Goal: Find specific page/section: Find specific page/section

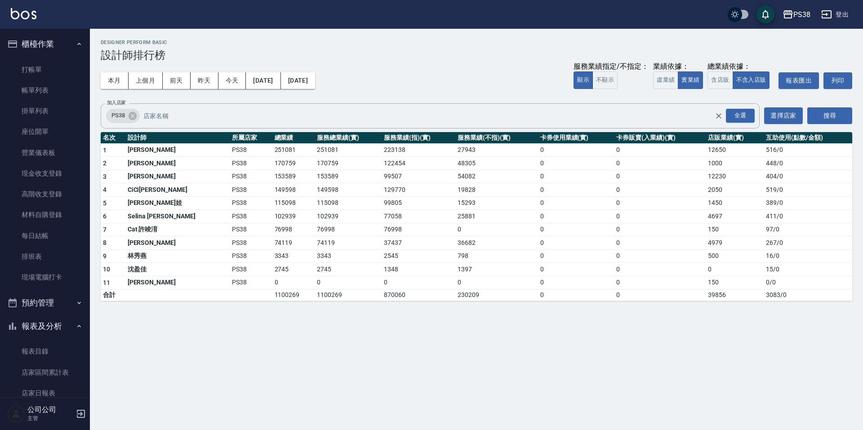
scroll to position [270, 0]
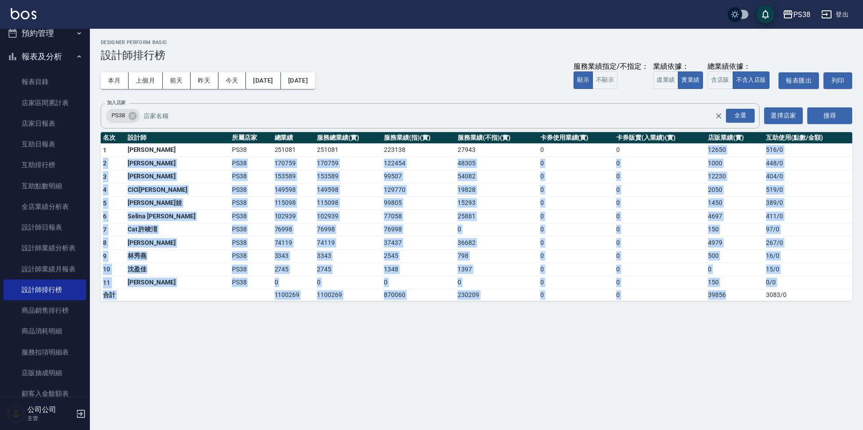
drag, startPoint x: 708, startPoint y: 156, endPoint x: 722, endPoint y: 301, distance: 146.3
click at [722, 301] on div "PS38 [DATE] - [DATE] 設計師排行榜 列印時間： [DATE][PHONE_NUMBER]:12 Designer Perform Basi…" at bounding box center [476, 170] width 773 height 283
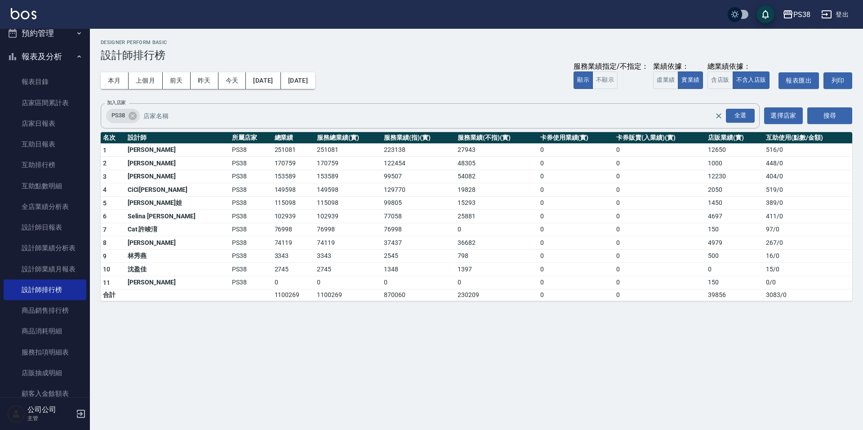
click at [721, 346] on div "PS38 [DATE] - [DATE] 設計師排行榜 列印時間： [DATE][PHONE_NUMBER]:12 Designer Perform Basi…" at bounding box center [431, 215] width 863 height 430
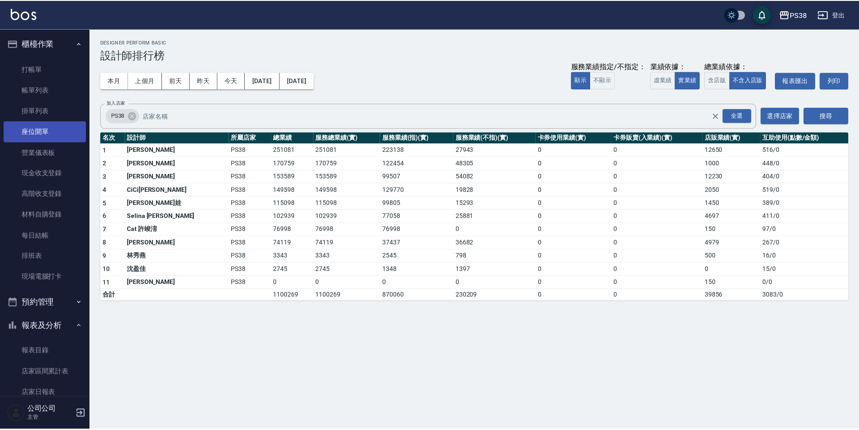
scroll to position [0, 0]
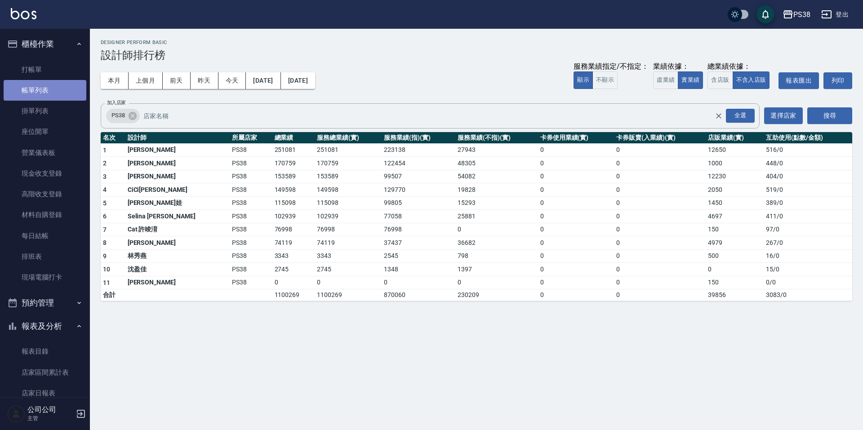
click at [69, 83] on link "帳單列表" at bounding box center [45, 90] width 83 height 21
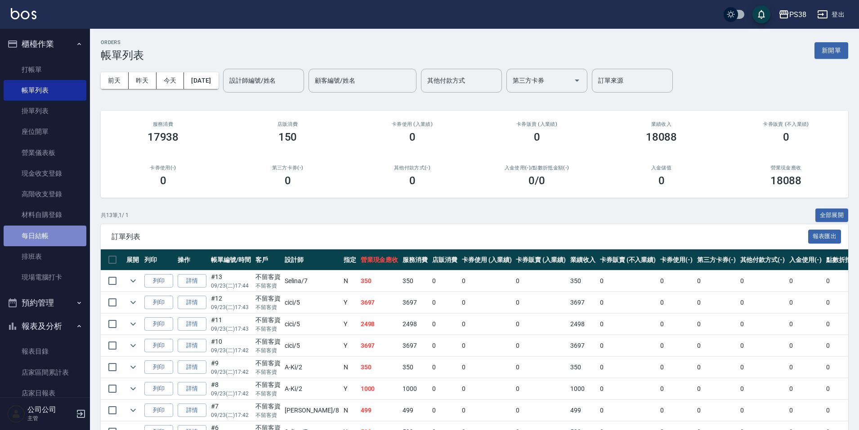
click at [65, 236] on link "每日結帳" at bounding box center [45, 236] width 83 height 21
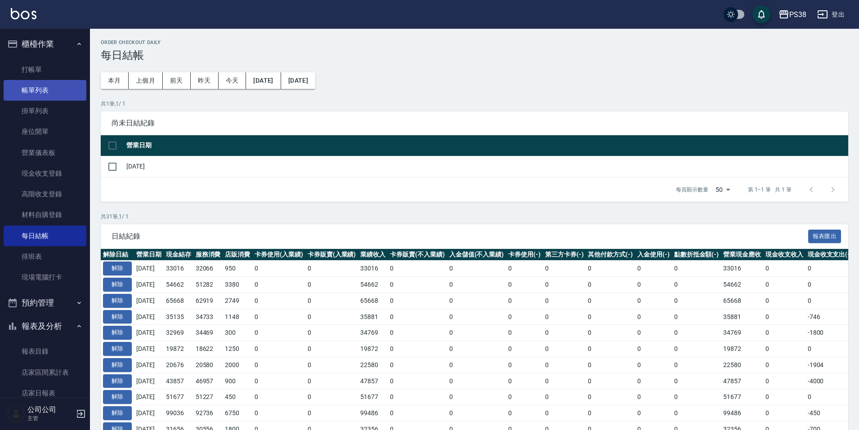
click at [57, 89] on link "帳單列表" at bounding box center [45, 90] width 83 height 21
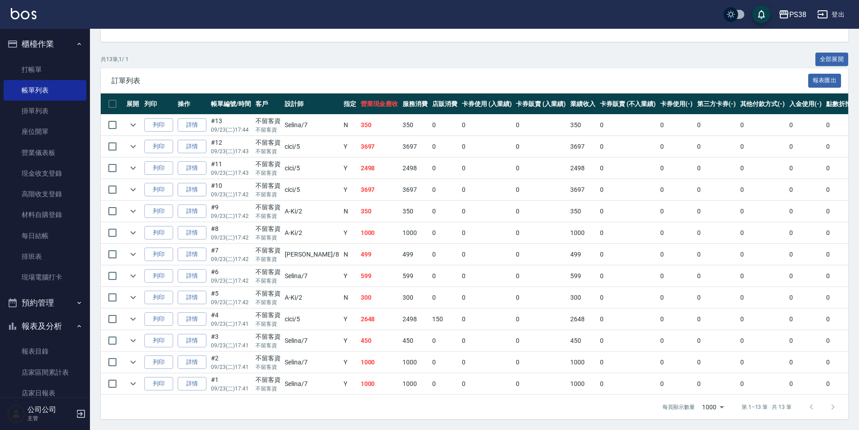
scroll to position [270, 0]
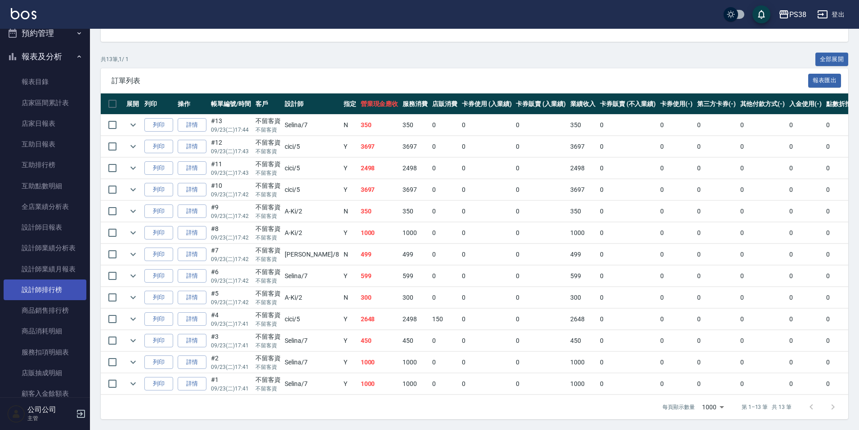
click at [65, 294] on link "設計師排行榜" at bounding box center [45, 290] width 83 height 21
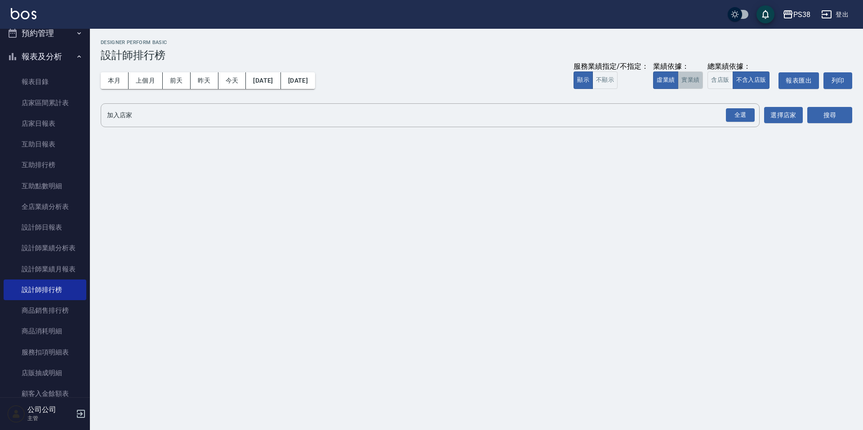
click at [693, 80] on button "實業績" at bounding box center [690, 80] width 25 height 18
click at [744, 115] on div "全選" at bounding box center [740, 115] width 29 height 14
click at [813, 112] on button "搜尋" at bounding box center [829, 115] width 45 height 17
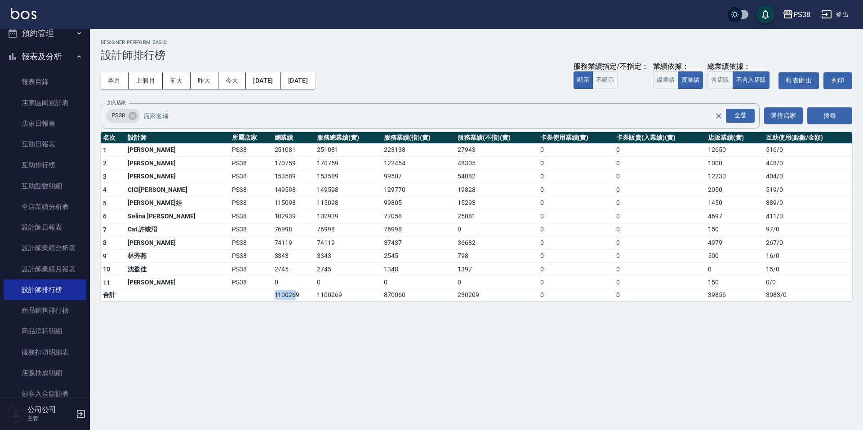
drag, startPoint x: 237, startPoint y: 294, endPoint x: 260, endPoint y: 295, distance: 22.9
click at [272, 295] on td "1100269" at bounding box center [293, 296] width 43 height 12
click at [297, 325] on div "PS38 [DATE] - [DATE] 設計師排行榜 列印時間： [DATE][PHONE_NUMBER]:19 Designer Perform Basi…" at bounding box center [431, 215] width 863 height 430
